Goal: Task Accomplishment & Management: Manage account settings

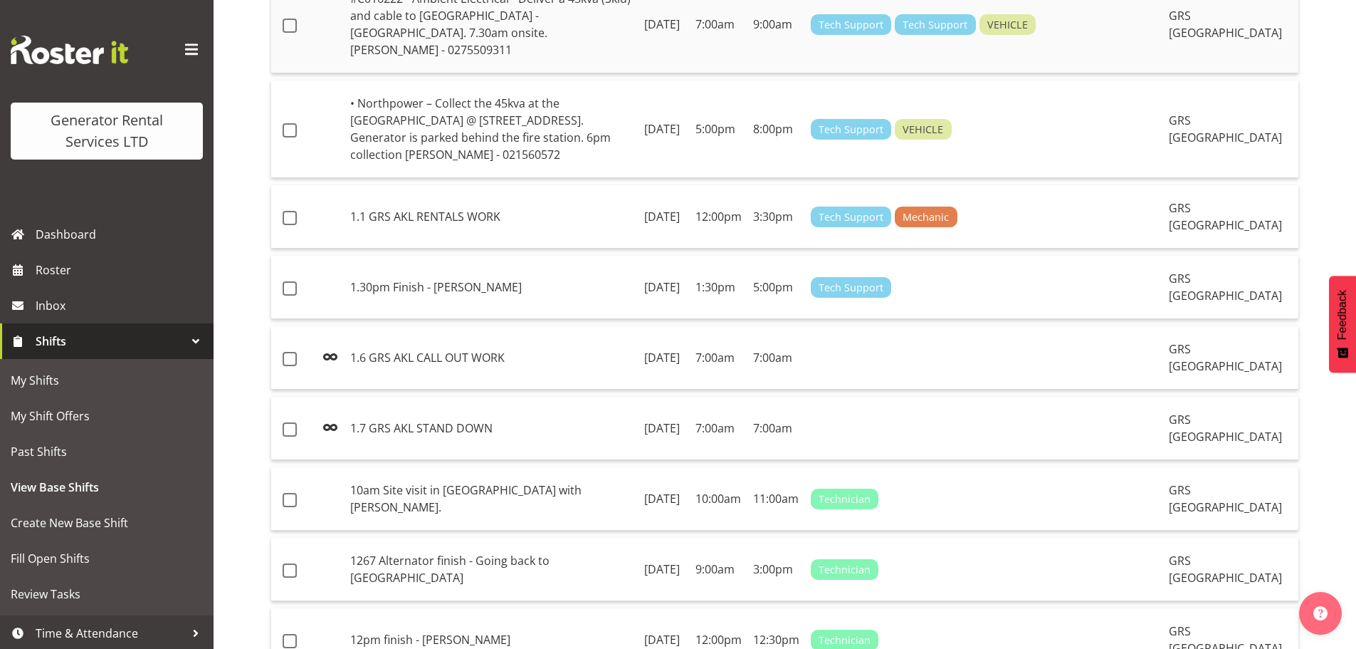
scroll to position [498, 0]
click at [103, 280] on span "Roster" at bounding box center [121, 269] width 171 height 21
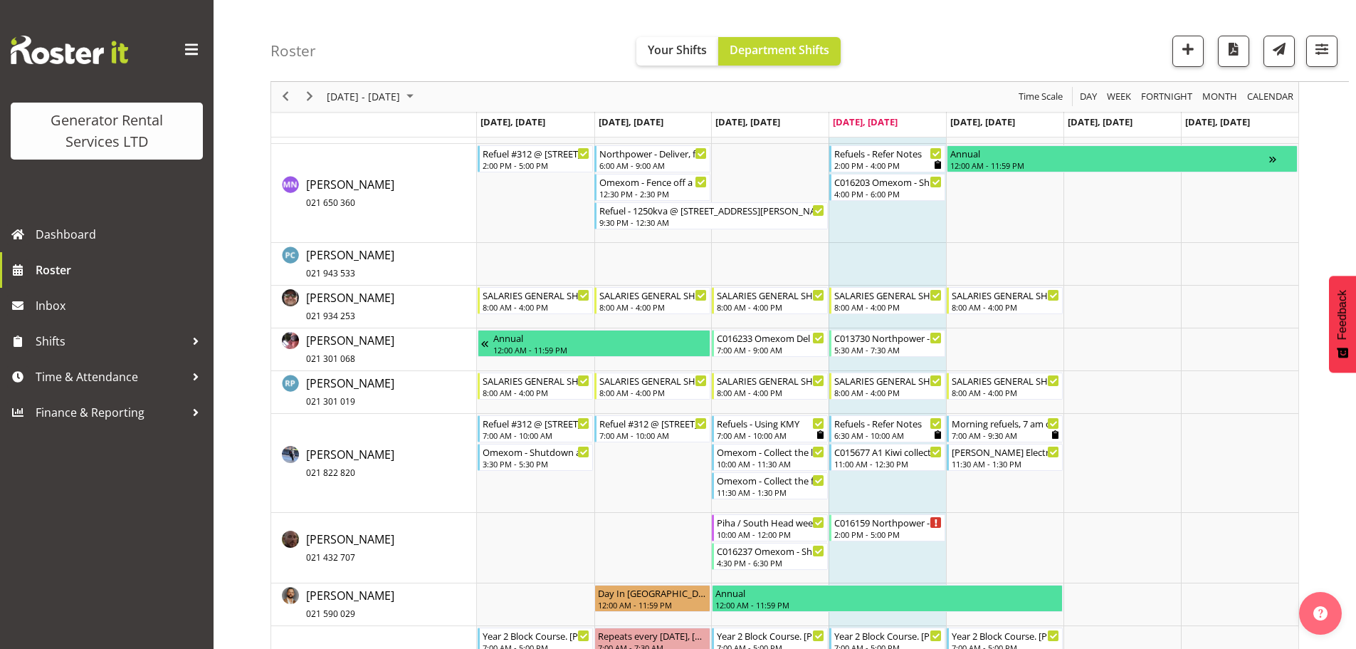
scroll to position [1282, 0]
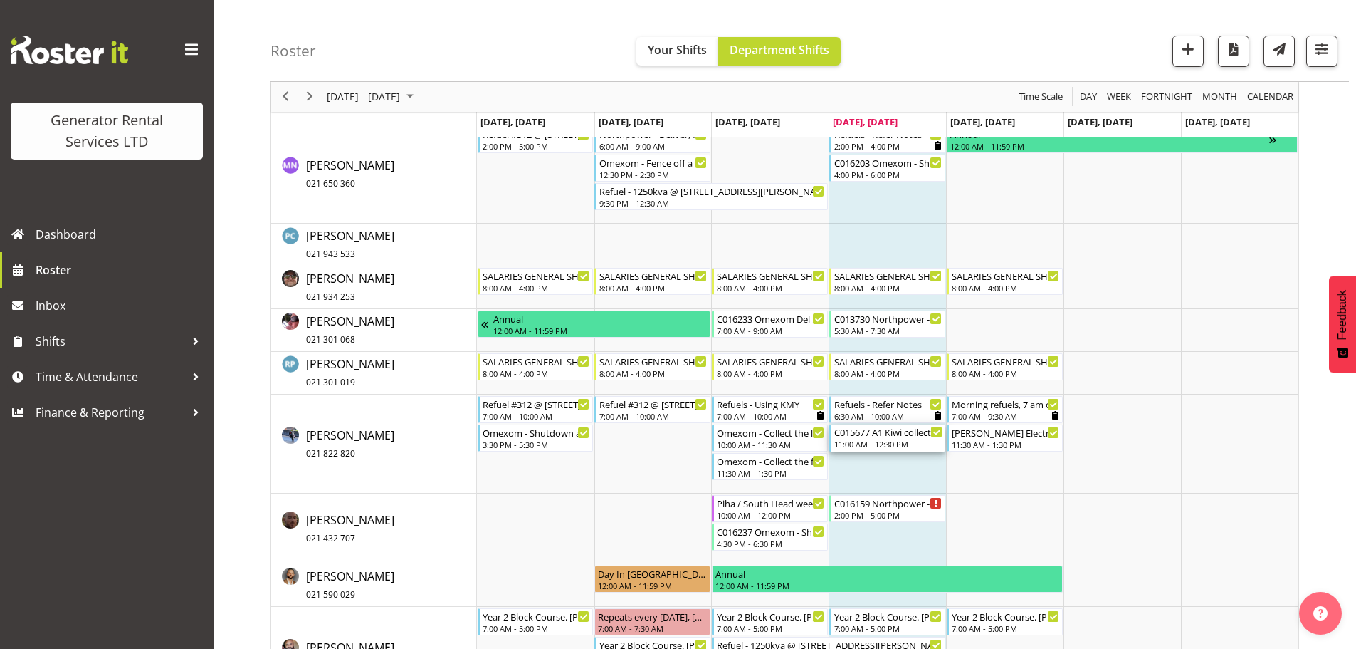
click at [897, 441] on div "11:00 AM - 12:30 PM" at bounding box center [889, 443] width 108 height 11
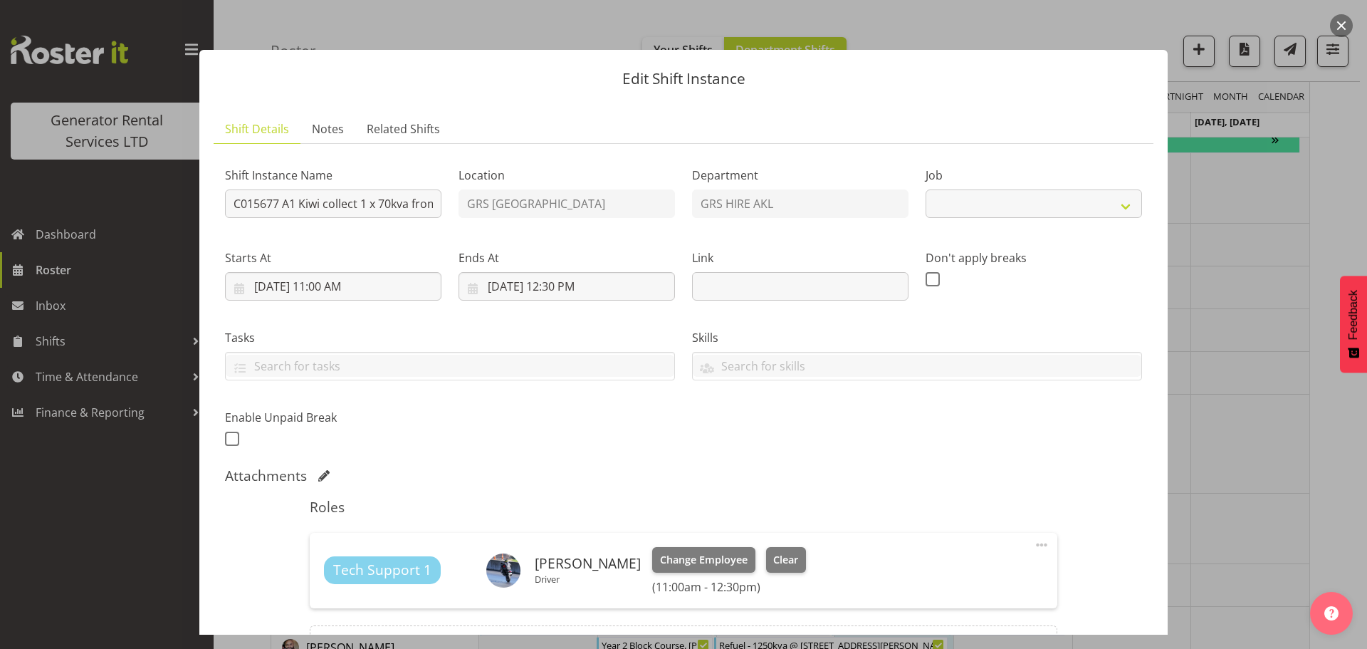
select select "9"
click at [326, 141] on link "Notes" at bounding box center [327, 129] width 55 height 29
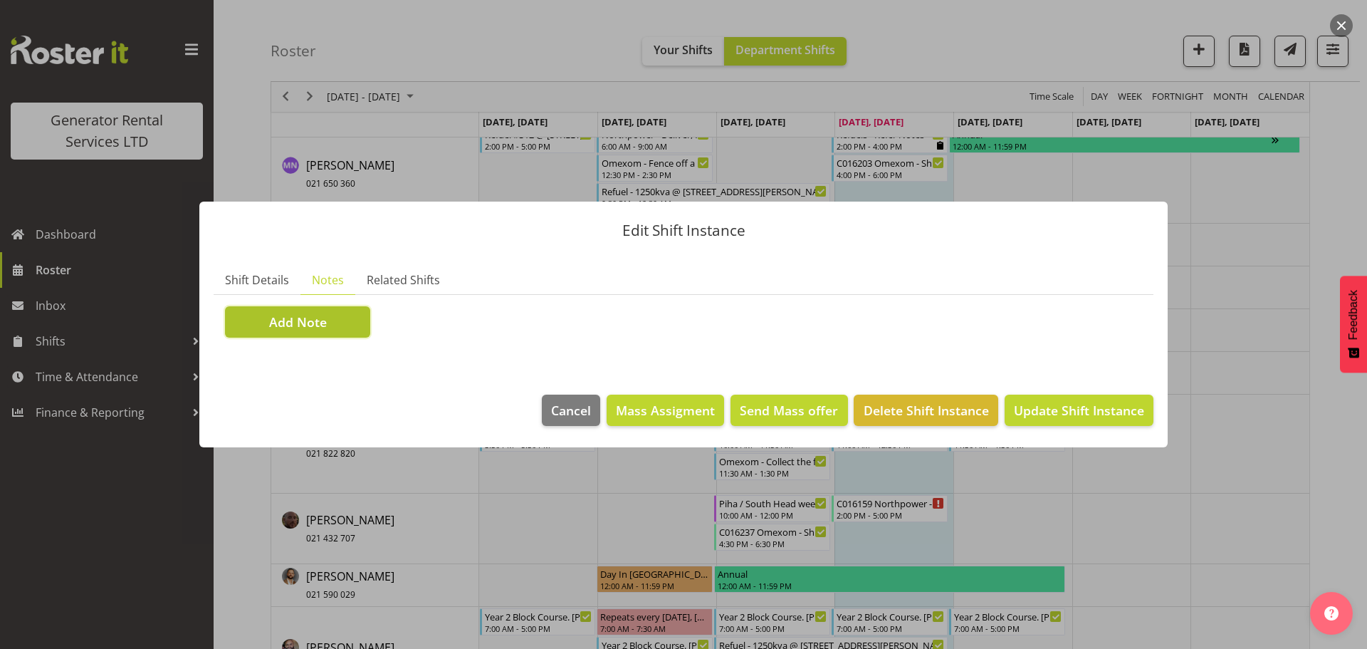
click at [360, 325] on button "Add Note" at bounding box center [297, 321] width 145 height 31
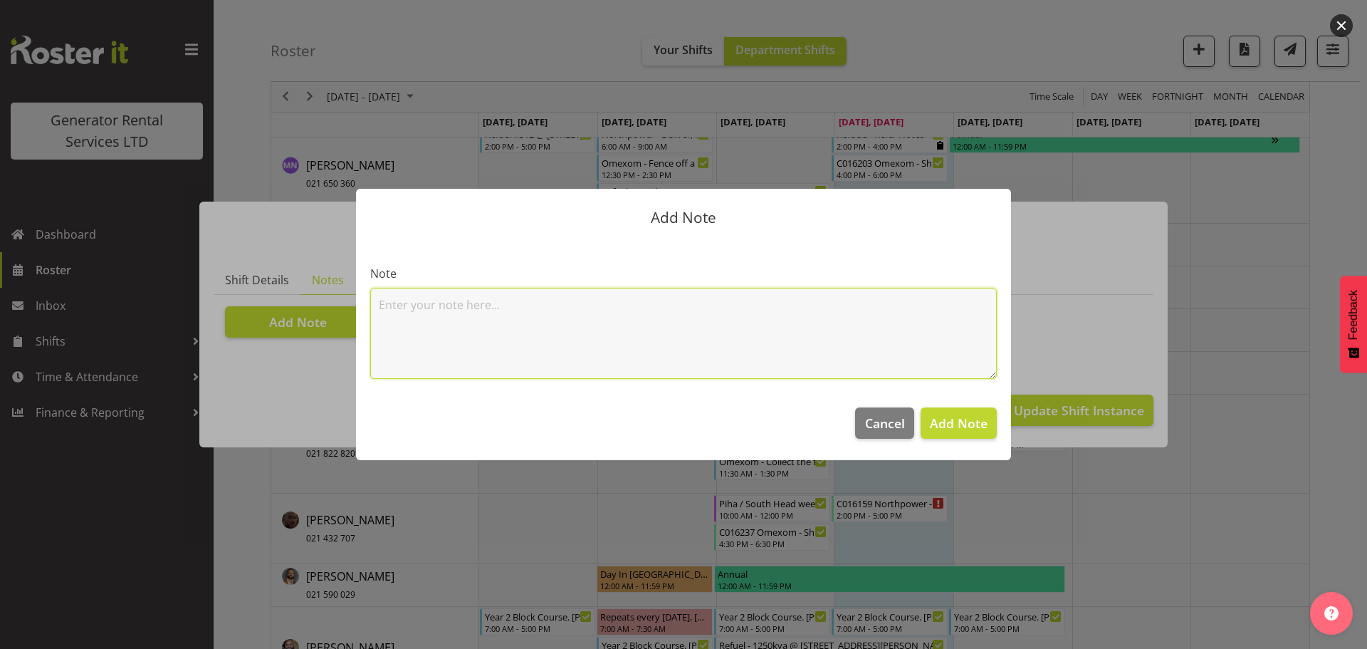
click at [432, 314] on textarea at bounding box center [683, 333] width 627 height 91
paste textarea "https://maps.app.goo.gl/zghZV75Zyy6neimf8?g_st=ic"
type textarea "https://maps.app.goo.gl/zghZV75Zyy6neimf8?g_st=ic"
click at [956, 431] on span "Add Note" at bounding box center [959, 422] width 58 height 17
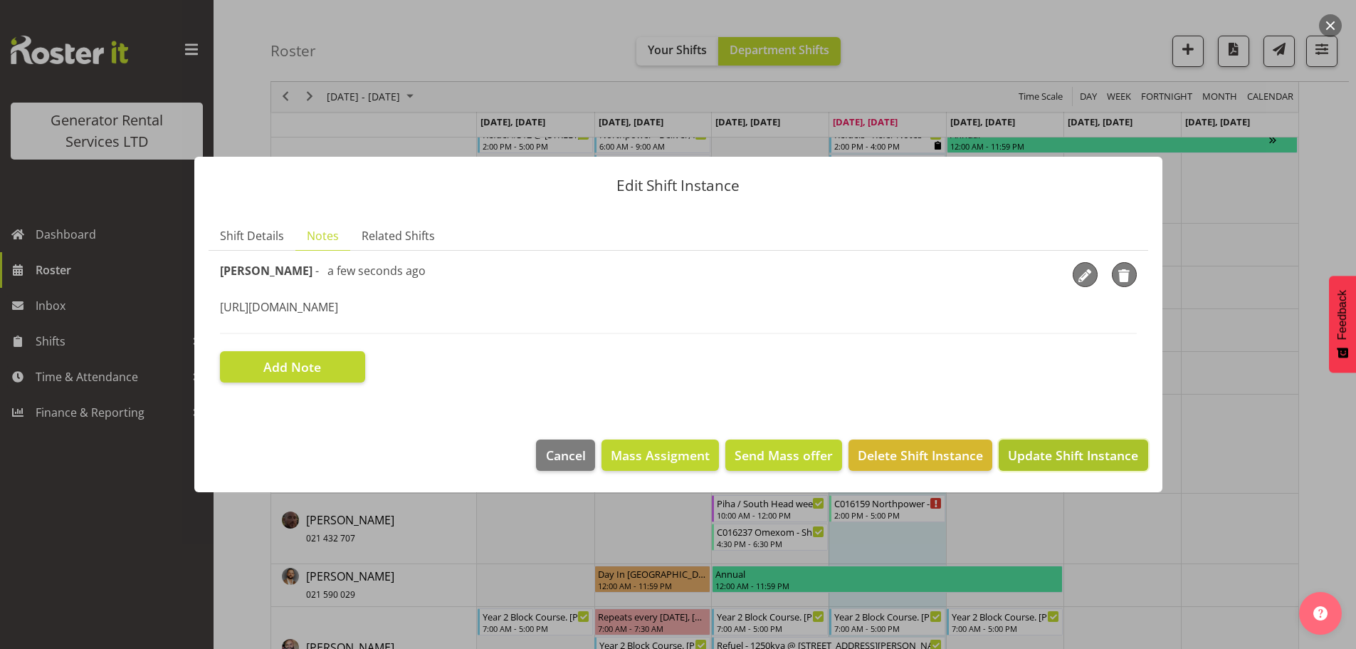
click at [1096, 454] on span "Update Shift Instance" at bounding box center [1073, 455] width 130 height 19
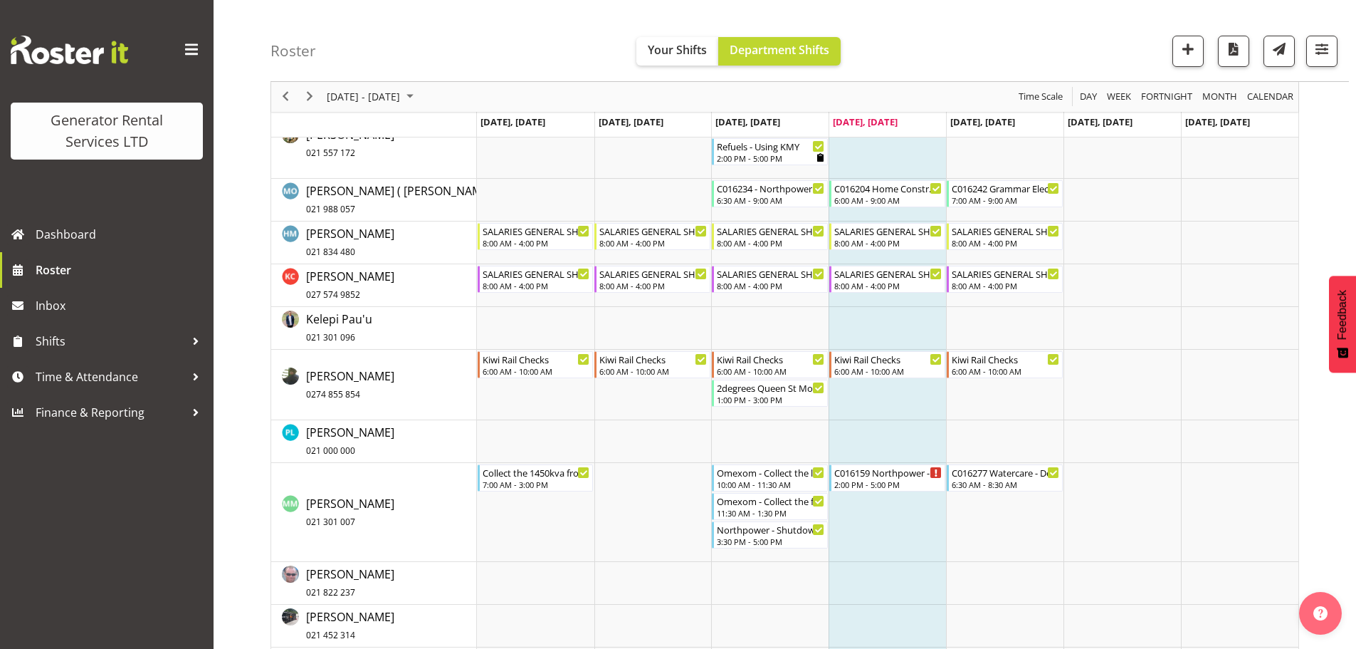
scroll to position [1183, 0]
